Goal: Task Accomplishment & Management: Use online tool/utility

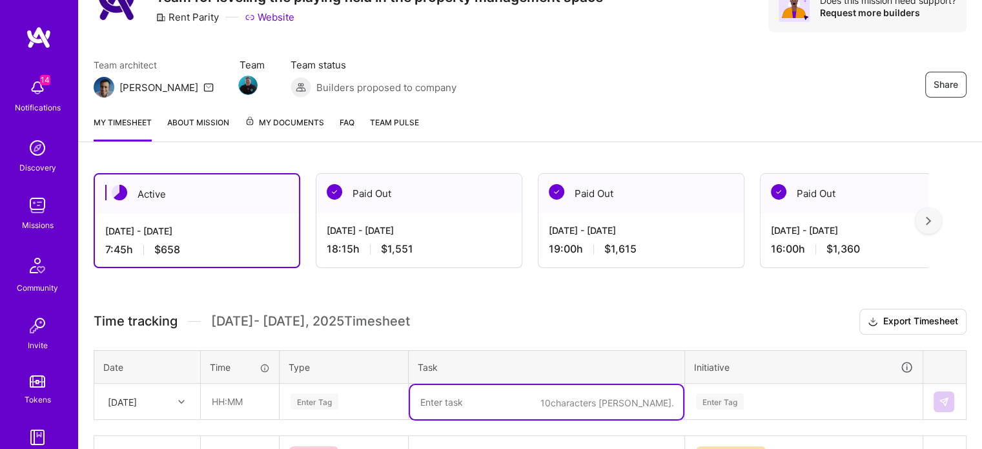
scroll to position [129, 0]
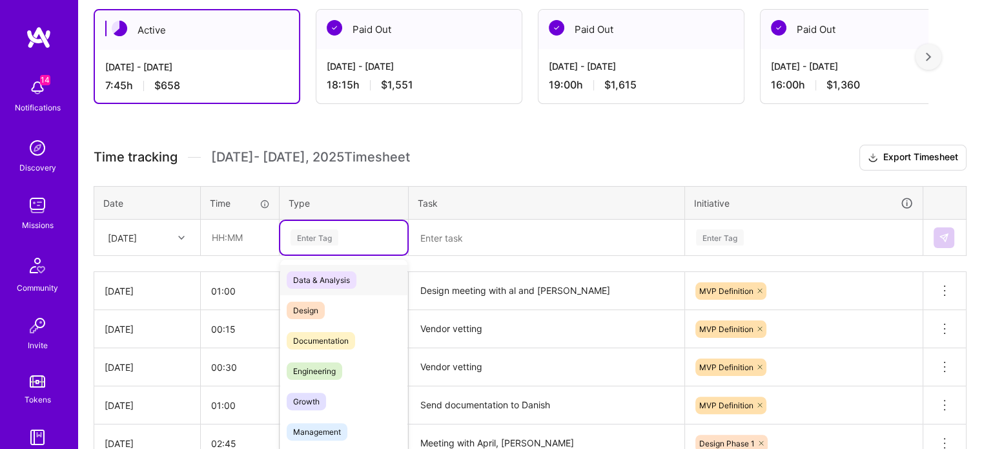
click at [329, 254] on div "option Data & Analysis focused, 0 of 2. 17 results available. Use Up and Down t…" at bounding box center [343, 238] width 127 height 34
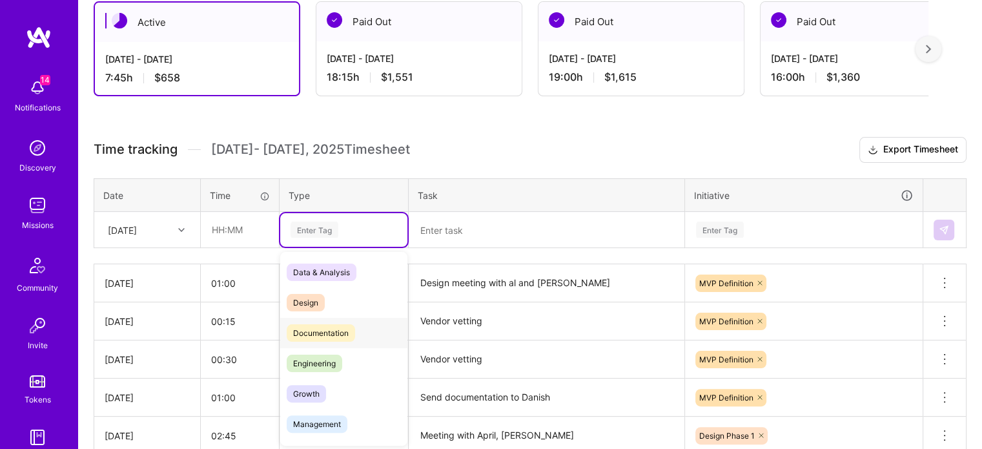
scroll to position [237, 0]
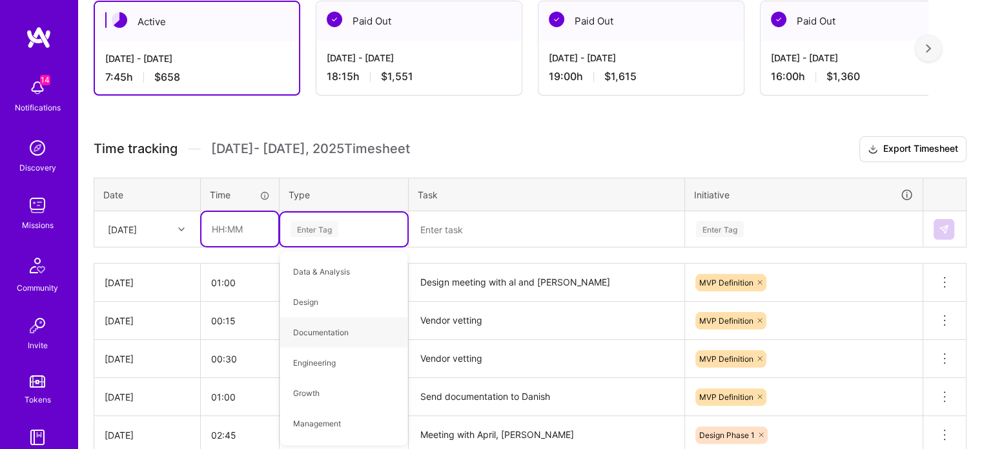
click at [219, 232] on input "text" at bounding box center [240, 229] width 77 height 34
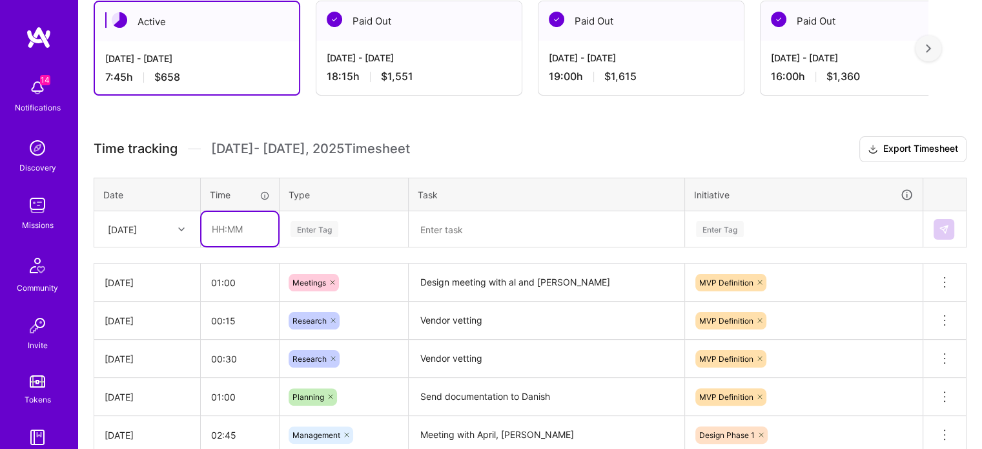
type input "01:00"
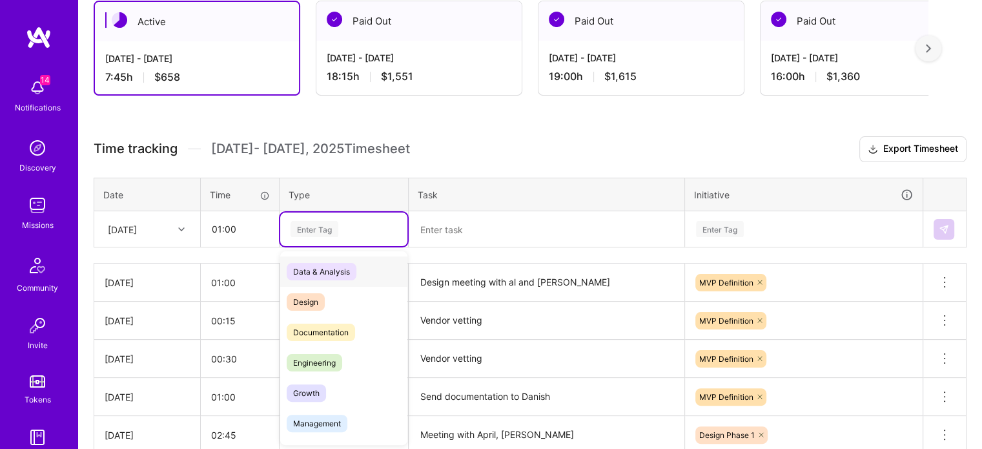
click at [326, 228] on div "Enter Tag" at bounding box center [315, 229] width 48 height 20
click at [358, 294] on div "Design" at bounding box center [343, 302] width 127 height 30
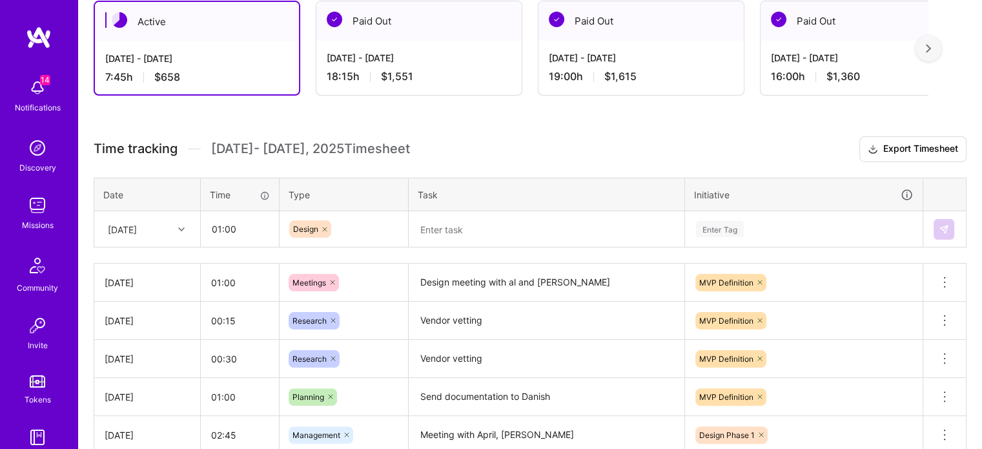
drag, startPoint x: 440, startPoint y: 249, endPoint x: 449, endPoint y: 239, distance: 13.3
click at [440, 249] on div "Time tracking [DATE] - [DATE] Timesheet Export Timesheet Date Time Type Task In…" at bounding box center [530, 369] width 873 height 467
click at [450, 236] on textarea at bounding box center [546, 230] width 273 height 34
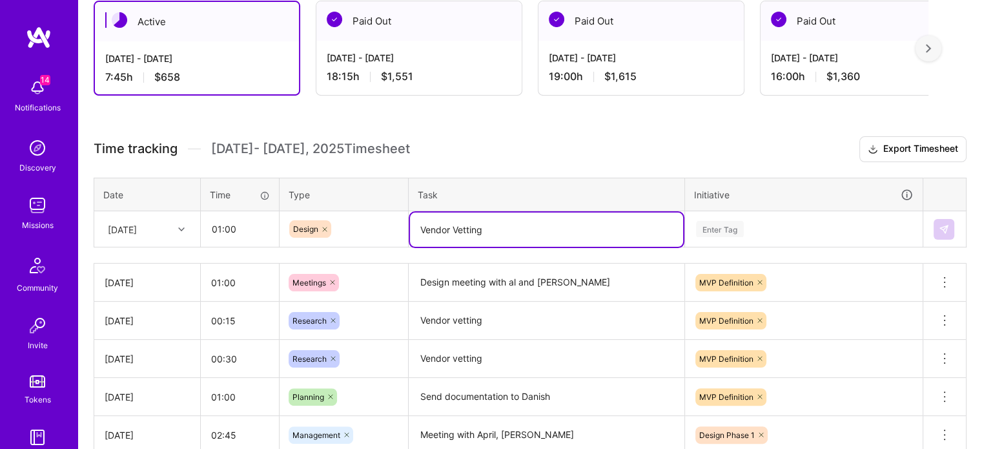
type textarea "Vendor Vetting"
click at [727, 232] on div "Enter Tag" at bounding box center [720, 229] width 48 height 20
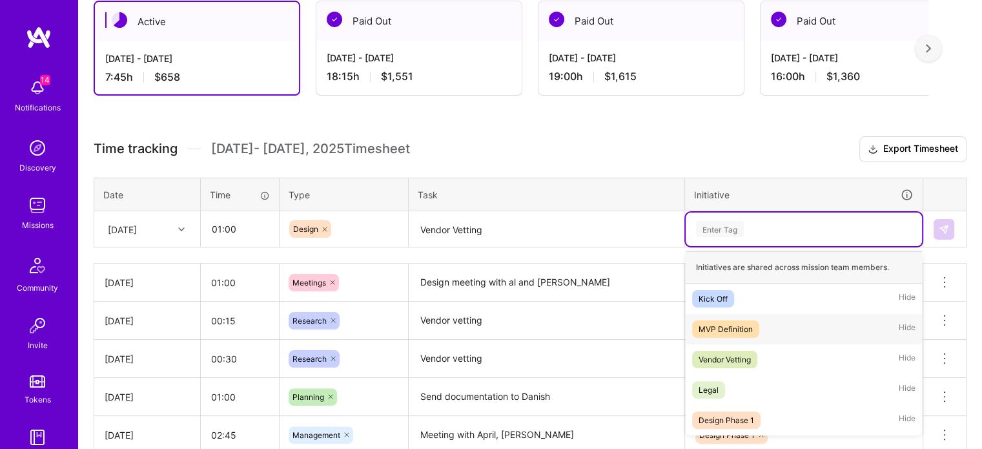
click at [741, 337] on div "MVP Definition Hide" at bounding box center [804, 329] width 236 height 30
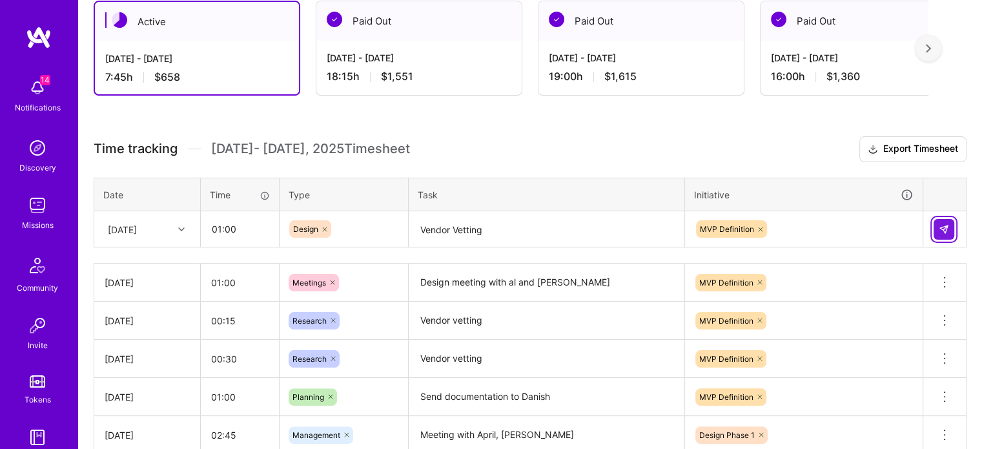
click at [943, 223] on button at bounding box center [944, 229] width 21 height 21
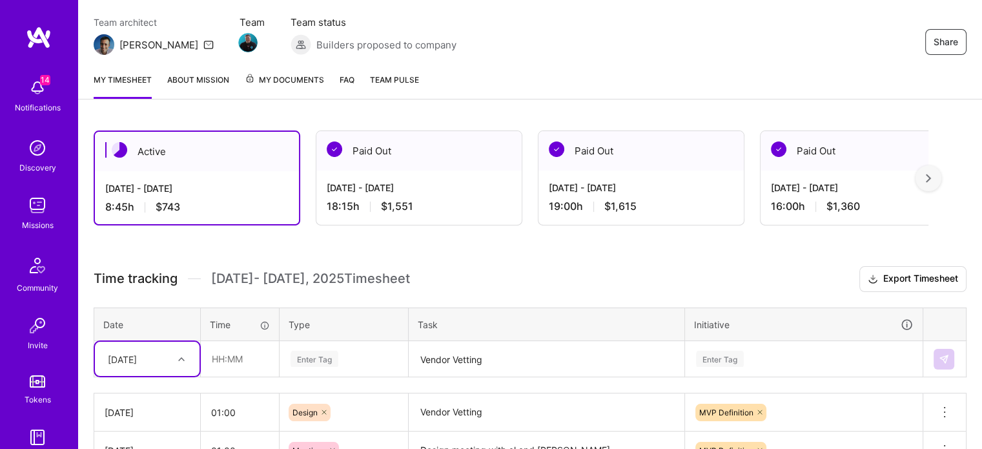
scroll to position [102, 0]
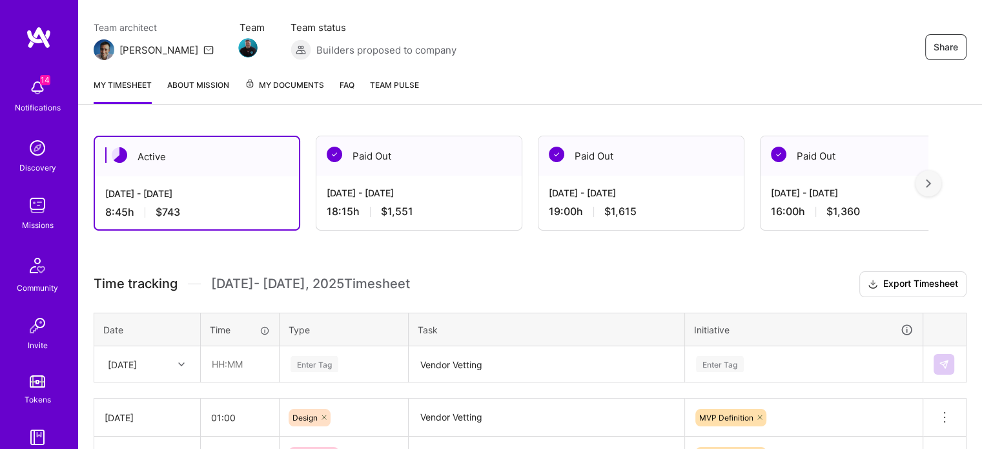
click at [936, 189] on div at bounding box center [929, 184] width 26 height 26
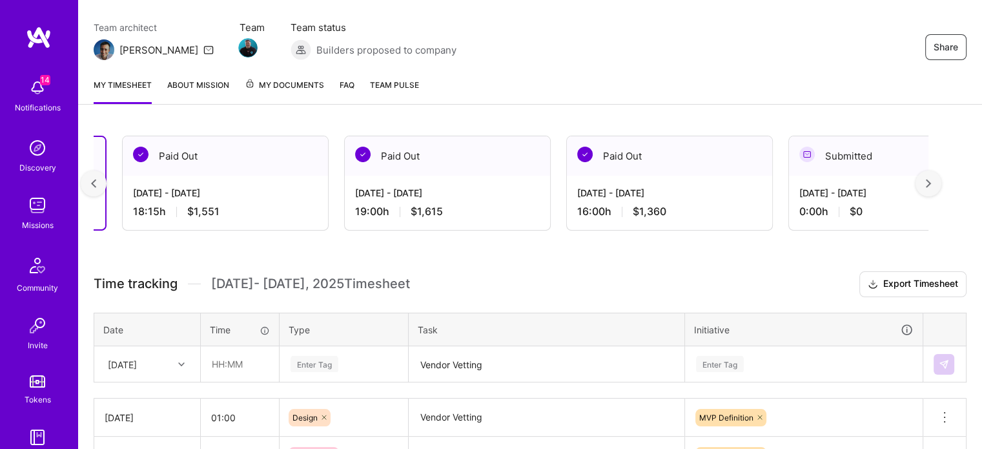
scroll to position [0, 233]
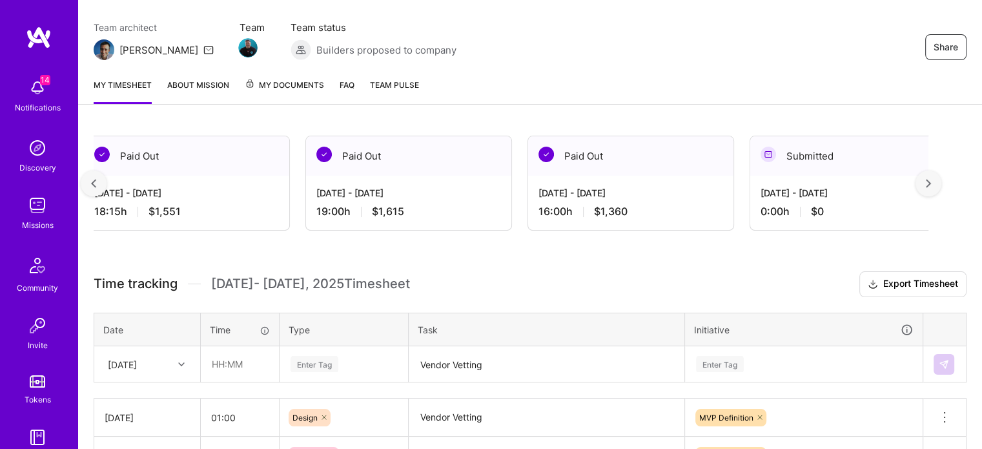
click at [103, 175] on div at bounding box center [94, 184] width 26 height 26
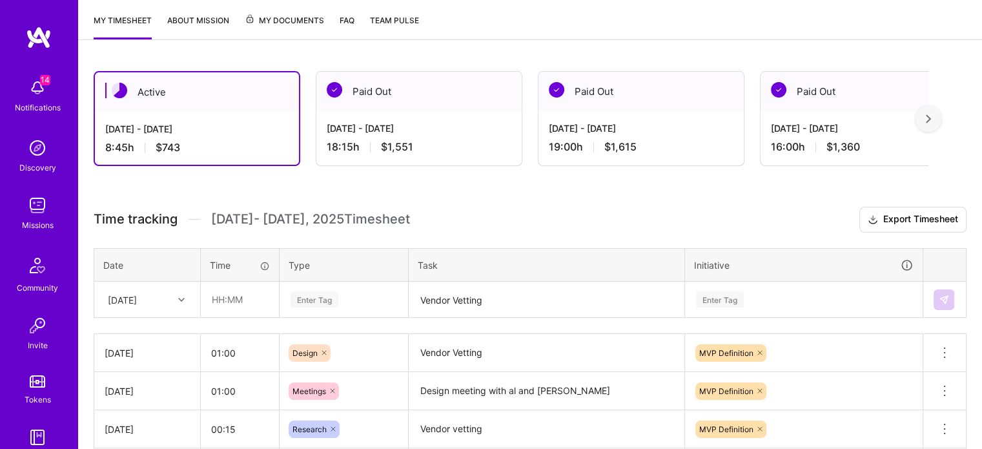
scroll to position [0, 0]
